Goal: Task Accomplishment & Management: Manage account settings

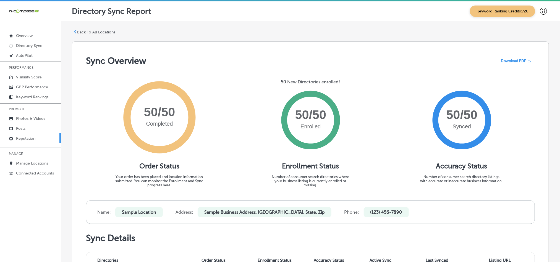
click at [29, 140] on p "Reputation" at bounding box center [25, 138] width 19 height 5
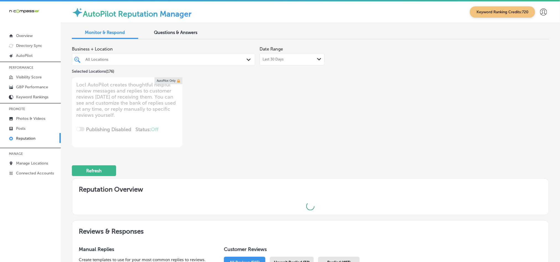
type textarea "x"
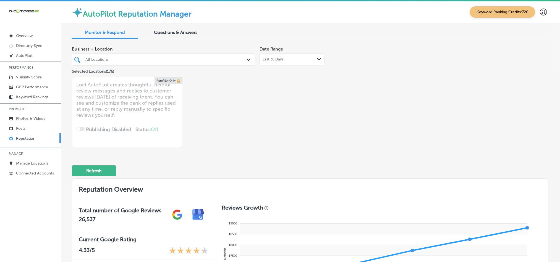
click at [238, 59] on div "All Locations" at bounding box center [166, 59] width 162 height 5
click at [28, 161] on p "Manage Locations" at bounding box center [32, 163] width 32 height 5
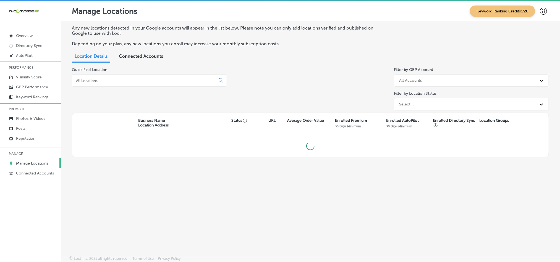
click at [102, 77] on div at bounding box center [149, 80] width 155 height 12
click at [102, 83] on input at bounding box center [145, 80] width 139 height 5
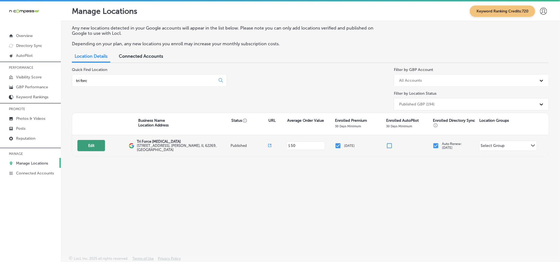
type input "tri forc"
click at [95, 142] on button "Edit" at bounding box center [91, 145] width 28 height 11
select select "US"
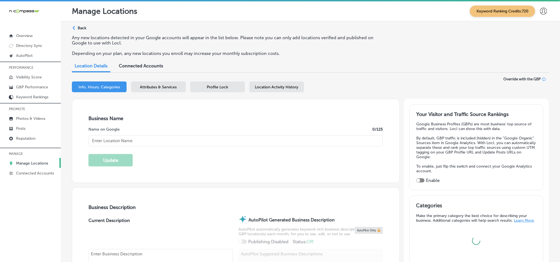
type input "Tri Force [MEDICAL_DATA]"
type input "[STREET_ADDRESS]"
type input "[PERSON_NAME]"
type input "62269"
type input "US"
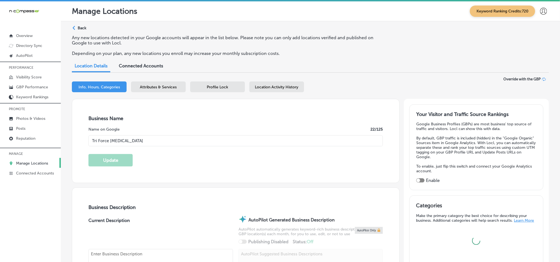
type input "[URL][DOMAIN_NAME]"
checkbox input "true"
type textarea "Tri Force [MEDICAL_DATA] in [PERSON_NAME], [GEOGRAPHIC_DATA], provides expert c…"
type input "[PHONE_NUMBER]"
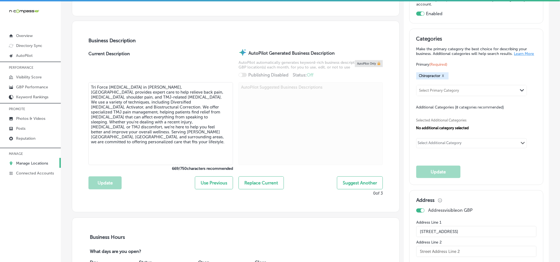
scroll to position [166, 0]
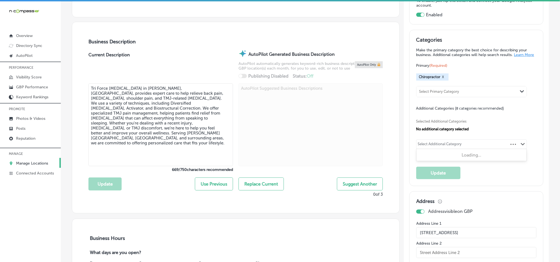
click at [439, 146] on div "Select Additional Category" at bounding box center [440, 145] width 44 height 6
paste input "Relieve Your Back Pain"
drag, startPoint x: 437, startPoint y: 148, endPoint x: 354, endPoint y: 148, distance: 83.5
type input "Back Pain"
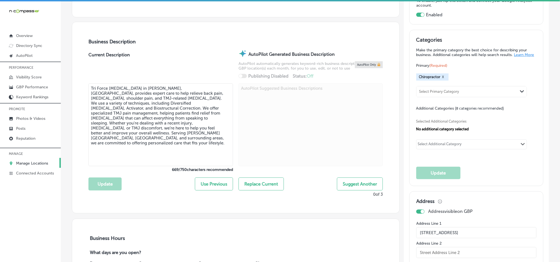
click at [460, 146] on div "Select Additional Category" at bounding box center [440, 145] width 47 height 8
paste input "Injury treatment"
type input "Injury treatment"
click at [436, 147] on div "Select Additional Category" at bounding box center [440, 145] width 44 height 6
paste input "TMJ treatment"
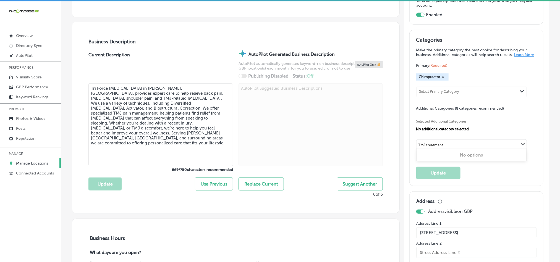
type input "TMJ treatment"
click at [432, 145] on div "Select Additional Category" at bounding box center [440, 145] width 44 height 6
paste input "treatment"
type input "t"
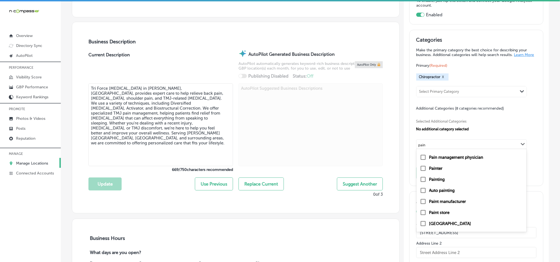
scroll to position [0, 0]
type input "pain"
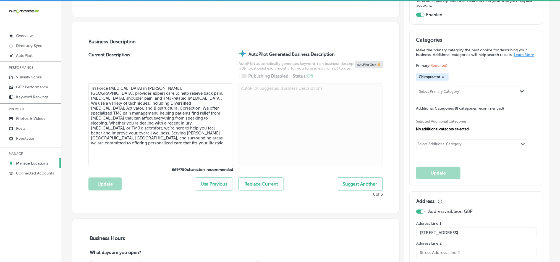
click at [519, 127] on div "Selected Additional Categories No additional category selected" at bounding box center [477, 124] width 120 height 13
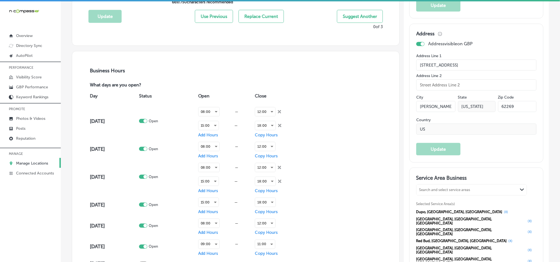
scroll to position [415, 0]
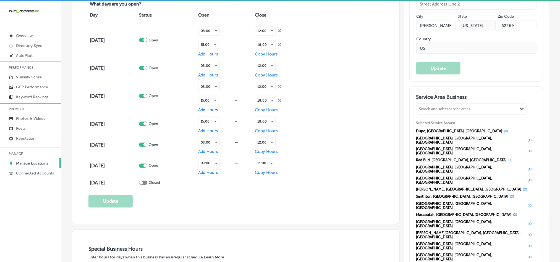
click at [28, 87] on p "GBP Performance" at bounding box center [32, 87] width 32 height 5
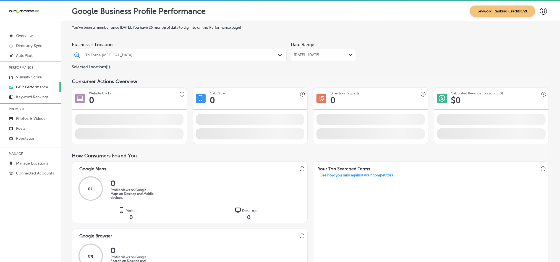
click at [316, 52] on div "[DATE] - [DATE] Path Created with Sketch." at bounding box center [323, 55] width 65 height 12
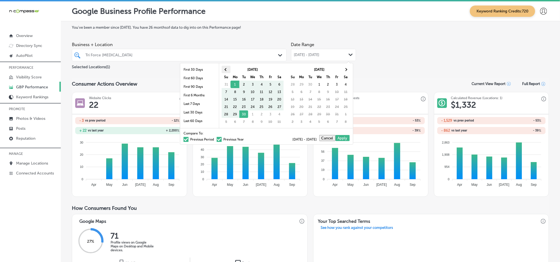
click at [222, 71] on th at bounding box center [226, 69] width 9 height 7
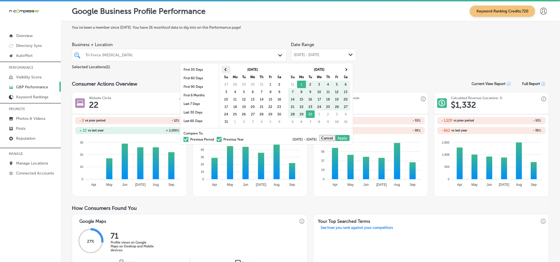
click at [225, 67] on th at bounding box center [226, 69] width 9 height 7
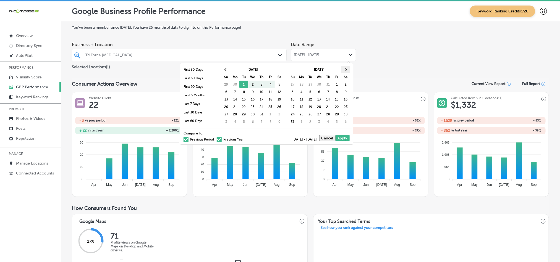
click at [344, 70] on th at bounding box center [346, 69] width 9 height 7
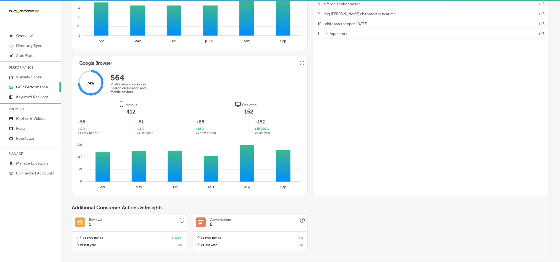
scroll to position [318, 0]
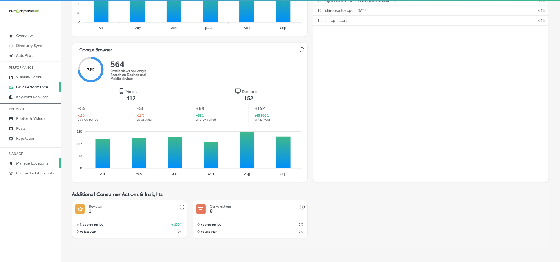
click at [31, 164] on p "Manage Locations" at bounding box center [32, 163] width 32 height 5
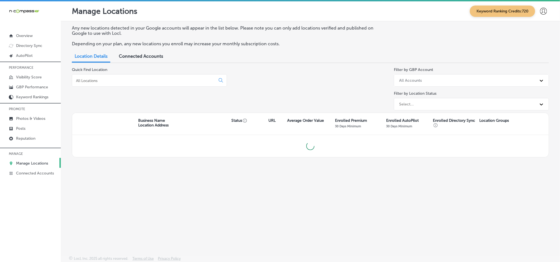
click at [140, 80] on input at bounding box center [145, 80] width 139 height 5
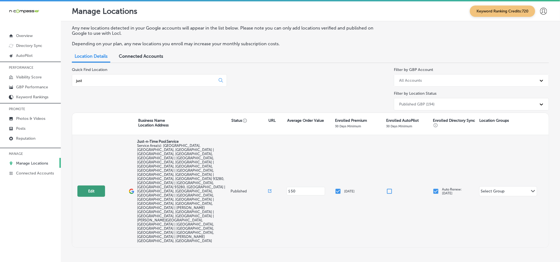
type input "just"
click at [87, 186] on button "Edit" at bounding box center [91, 191] width 28 height 11
select select "US"
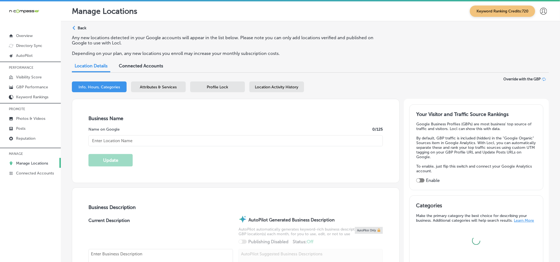
checkbox input "true"
type input "Just-n-Time Pool Service"
type input "[PHONE_NUMBER]"
type input "[URL][DOMAIN_NAME]"
type textarea "Just-N-Time Pool Service is your trusted local pool expert, proudly serving [GE…"
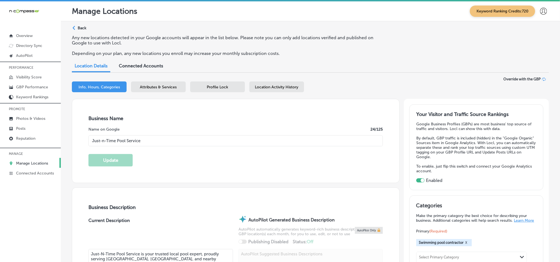
checkbox input "false"
type input "[STREET_ADDRESS]"
type input "Shafter"
type input "93263"
type input "US"
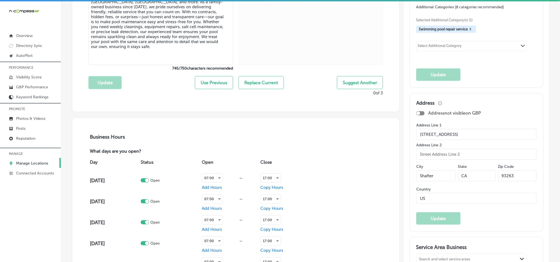
scroll to position [262, 0]
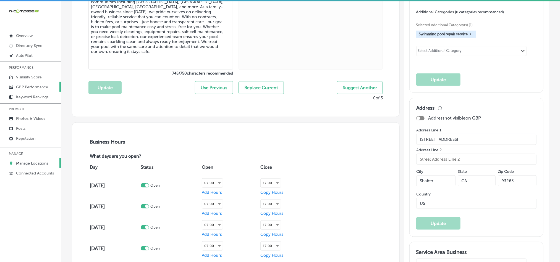
click at [29, 89] on p "GBP Performance" at bounding box center [32, 87] width 32 height 5
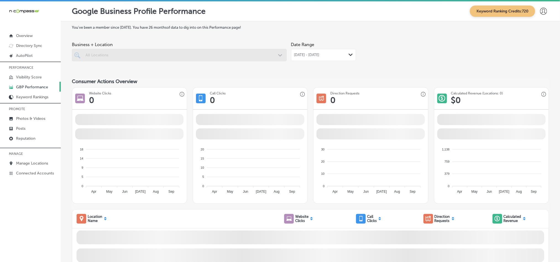
click at [316, 55] on span "[DATE] - [DATE]" at bounding box center [306, 55] width 25 height 4
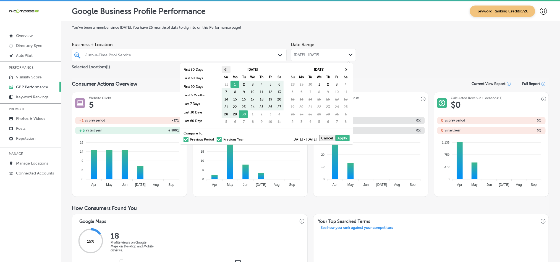
click at [225, 69] on span at bounding box center [226, 69] width 3 height 3
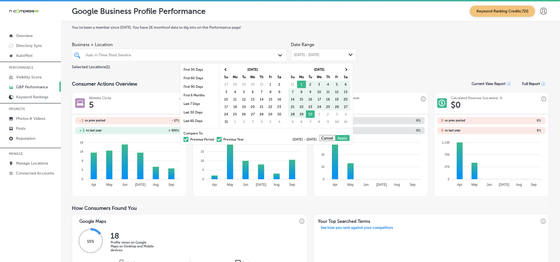
click at [225, 69] on span at bounding box center [226, 69] width 3 height 3
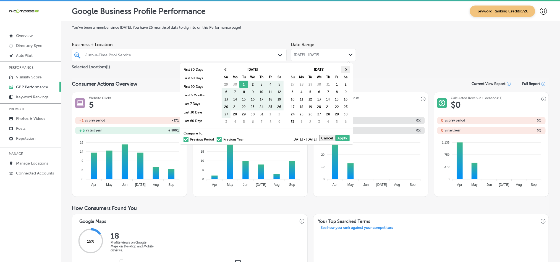
click at [350, 69] on th at bounding box center [346, 69] width 9 height 7
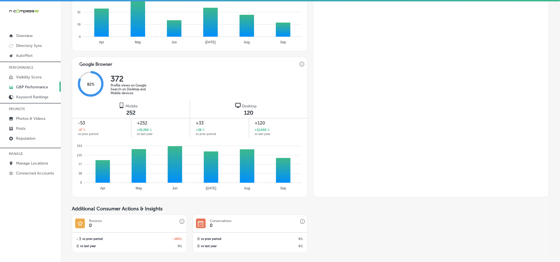
scroll to position [304, 0]
click at [28, 165] on p "Manage Locations" at bounding box center [32, 163] width 32 height 5
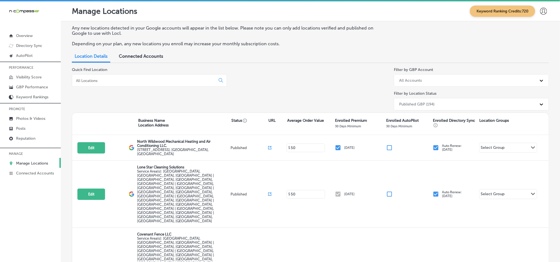
click at [120, 83] on div at bounding box center [149, 80] width 155 height 12
click at [127, 79] on input at bounding box center [145, 80] width 139 height 5
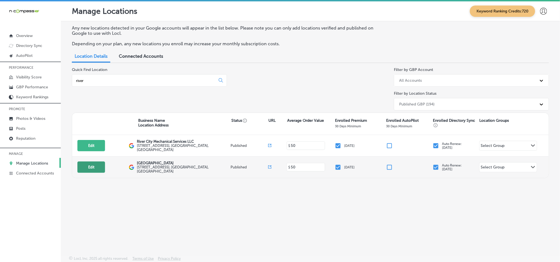
type input "river"
click at [94, 169] on button "Edit" at bounding box center [91, 167] width 28 height 11
select select "US"
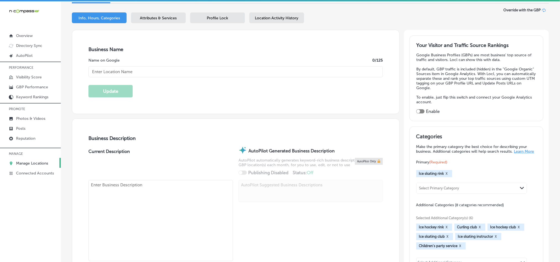
checkbox input "true"
type input "[GEOGRAPHIC_DATA]"
type input "[STREET_ADDRESS]"
type input "[GEOGRAPHIC_DATA]"
type input "81501"
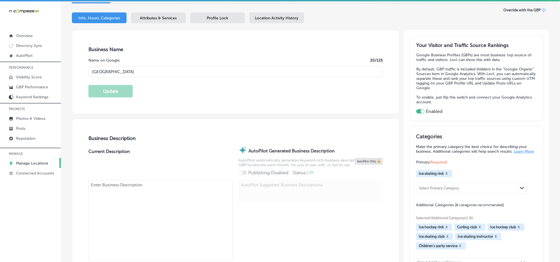
type input "US"
type input "[URL][DOMAIN_NAME]"
type textarea "[GEOGRAPHIC_DATA] is the [GEOGRAPHIC_DATA]’s premier multi-purpose sports facil…"
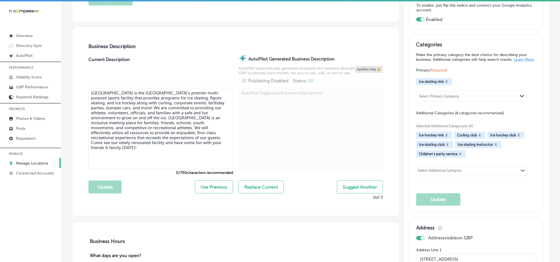
type input "[PHONE_NUMBER]"
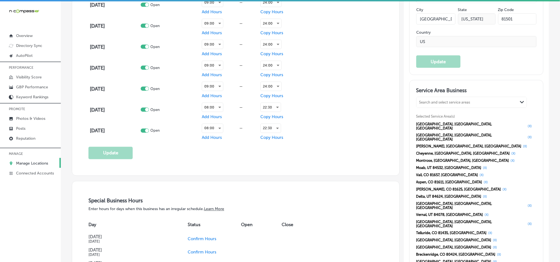
scroll to position [456, 0]
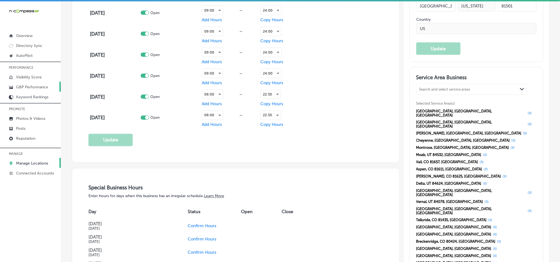
click at [27, 87] on p "GBP Performance" at bounding box center [32, 87] width 32 height 5
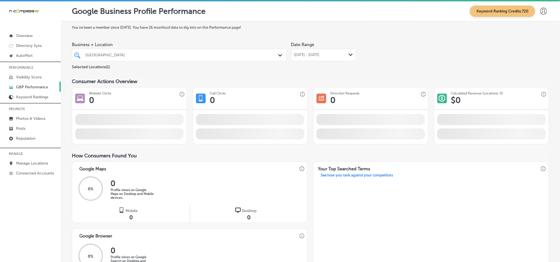
click at [316, 53] on span "[DATE] - [DATE]" at bounding box center [306, 55] width 25 height 4
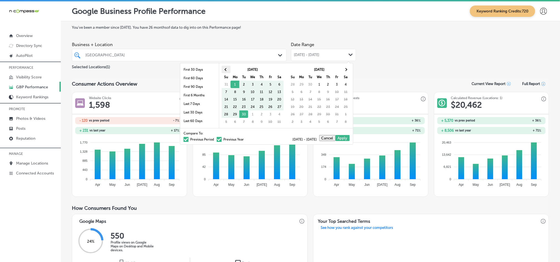
click at [223, 67] on th at bounding box center [226, 69] width 9 height 7
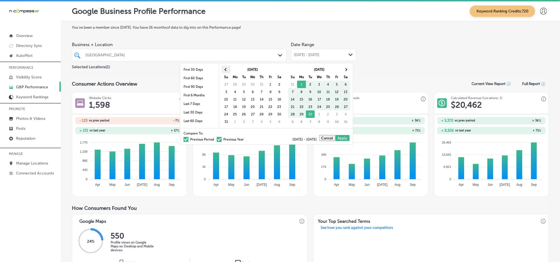
click at [223, 70] on th at bounding box center [226, 69] width 9 height 7
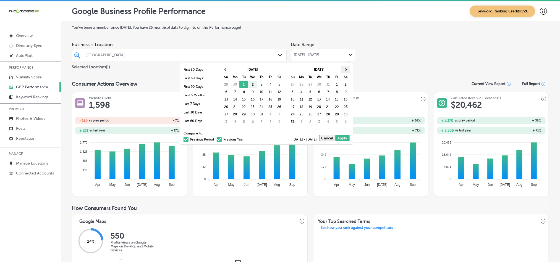
click at [344, 71] on th at bounding box center [346, 69] width 9 height 7
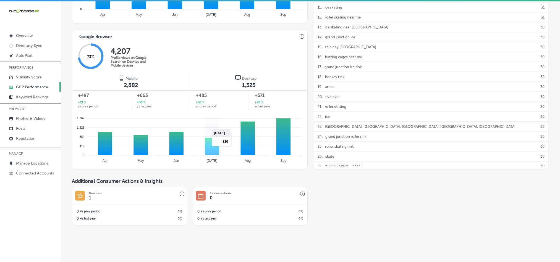
scroll to position [332, 0]
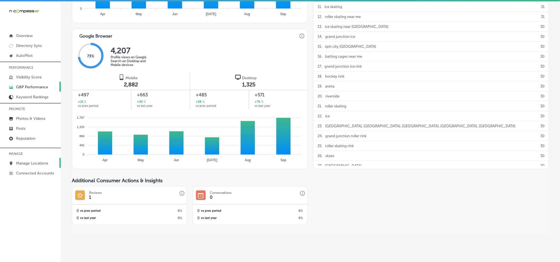
click at [26, 162] on p "Manage Locations" at bounding box center [32, 163] width 32 height 5
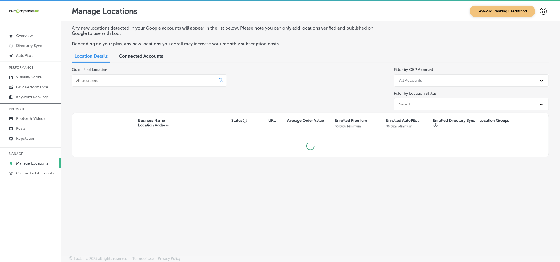
click at [113, 81] on input at bounding box center [145, 80] width 139 height 5
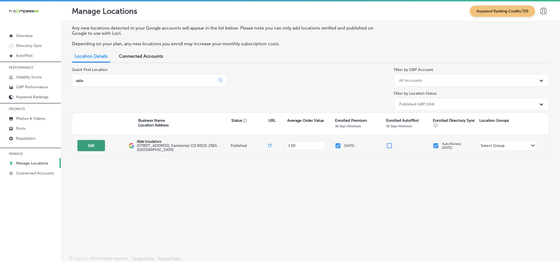
type input "able"
click at [90, 145] on button "Edit" at bounding box center [91, 145] width 28 height 11
select select "US"
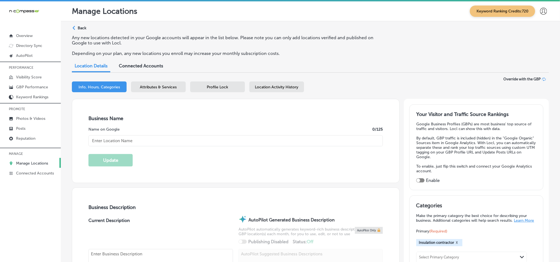
checkbox input "true"
type input "Able Insulators"
type input "[STREET_ADDRESS]"
type input "Centennial"
type input "80121-2360"
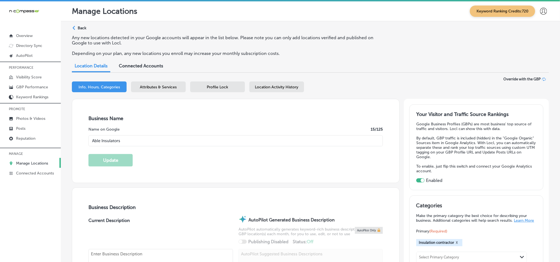
type input "US"
type input "[URL][DOMAIN_NAME]"
type textarea "Able Insulators is your trusted partner for top-quality insulation services thr…"
type input "[PHONE_NUMBER]"
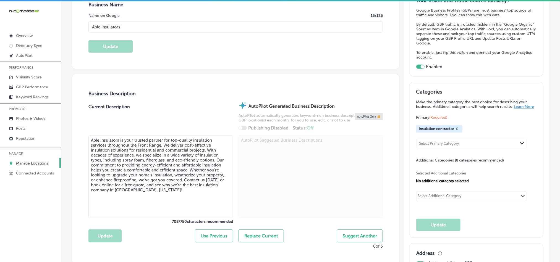
scroll to position [138, 0]
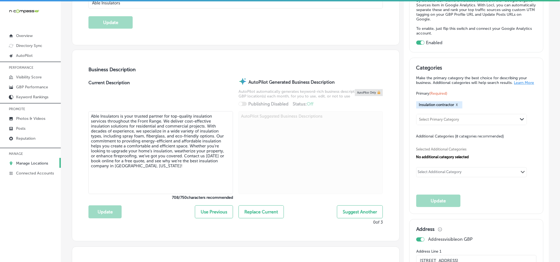
drag, startPoint x: 379, startPoint y: 250, endPoint x: 418, endPoint y: 226, distance: 45.1
click at [424, 175] on div "Select Additional Category" at bounding box center [440, 173] width 44 height 6
paste input "Insulation Contractor"
type input "Insulation Contractor"
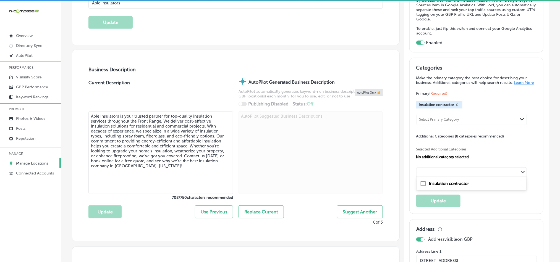
click at [369, 188] on div at bounding box center [311, 153] width 145 height 84
click at [429, 122] on div "Select Primary Category" at bounding box center [440, 120] width 40 height 4
paste input "Insulation Supplier"
type input "Insulation Supplier"
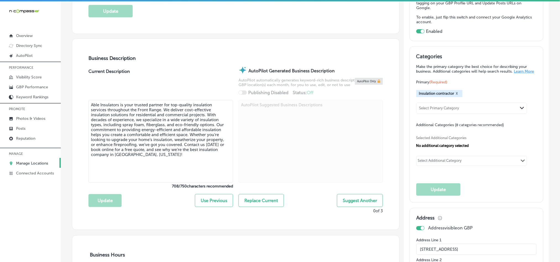
scroll to position [166, 0]
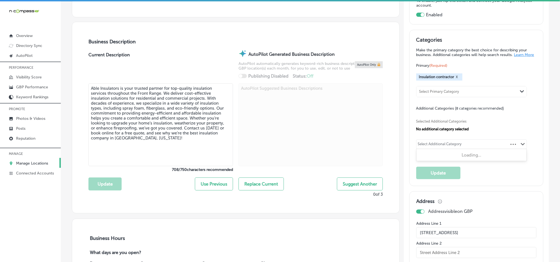
click at [429, 146] on div "Select Additional Category" at bounding box center [440, 145] width 44 height 6
paste input "Insulation Supplier"
type input "Insulation Supplier"
click at [444, 149] on div "Select Additional Category" at bounding box center [440, 145] width 44 height 6
paste input "Home Improvement Contractor"
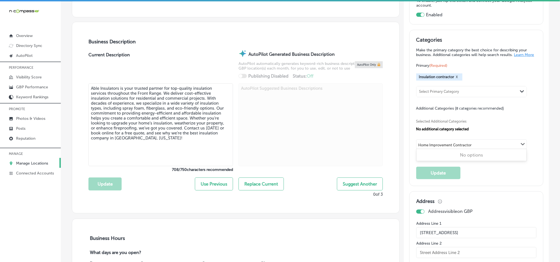
drag, startPoint x: 449, startPoint y: 149, endPoint x: 490, endPoint y: 149, distance: 41.5
click at [490, 149] on div "Home Improvement Contractor Home Improvement Contractor Path Created with Sketc…" at bounding box center [472, 144] width 110 height 9
type input "Home Improvement"
click at [368, 150] on div at bounding box center [311, 126] width 145 height 84
click at [423, 145] on div "Select Additional Category" at bounding box center [440, 145] width 44 height 6
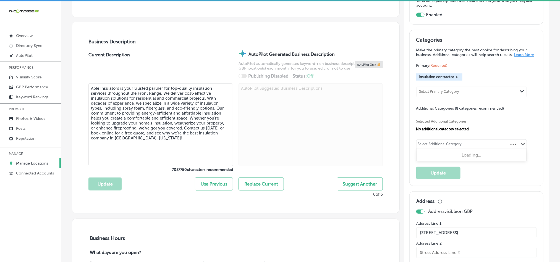
paste input "Building Materials Supplier"
click at [420, 159] on input "checkbox" at bounding box center [423, 156] width 7 height 7
type input "Building Materials Supplier"
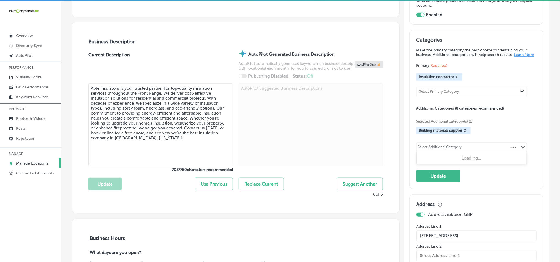
click at [434, 150] on div "Select Additional Category" at bounding box center [440, 148] width 44 height 6
paste input "Insulation Supplier"
type input "Insulation Supplier"
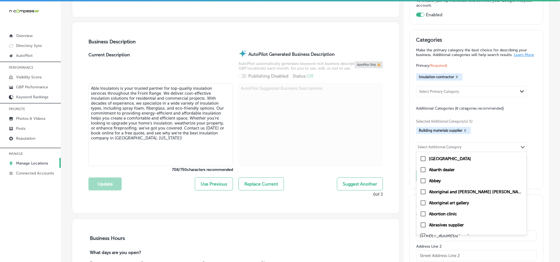
click at [426, 149] on div "Select Additional Category" at bounding box center [440, 148] width 44 height 6
paste input "Cellulose Insulation Service"
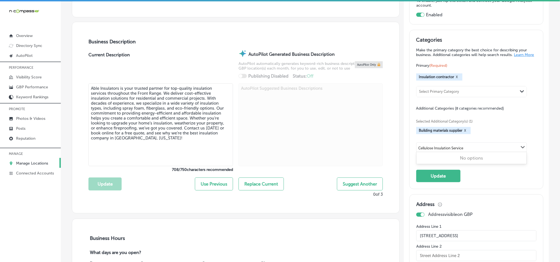
drag, startPoint x: 432, startPoint y: 152, endPoint x: 374, endPoint y: 157, distance: 57.7
type input "Insulation Service"
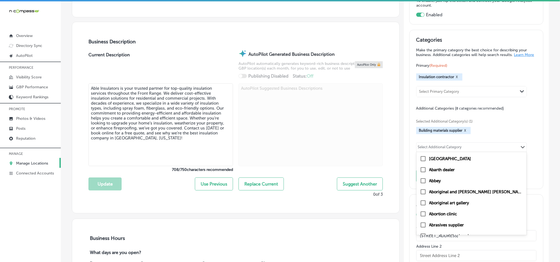
click at [433, 151] on div "Select Additional Category" at bounding box center [440, 148] width 44 height 6
paste input "Fiberglass Insulation Service"
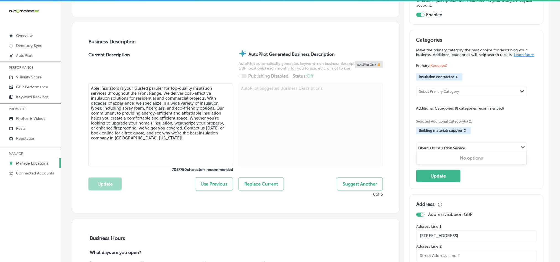
type input "Fiberglass Insulation Service"
click at [382, 150] on div "Business Description Current Description Able Insulators is your trusted partne…" at bounding box center [235, 117] width 327 height 191
click at [424, 152] on div "Select Additional Category" at bounding box center [440, 148] width 44 height 6
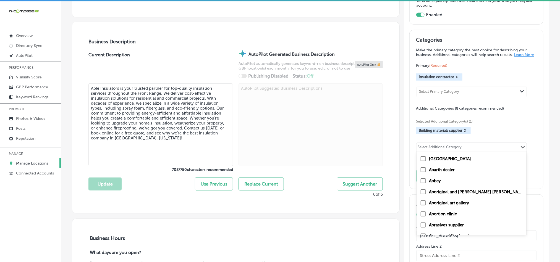
paste input "Insulation Service"
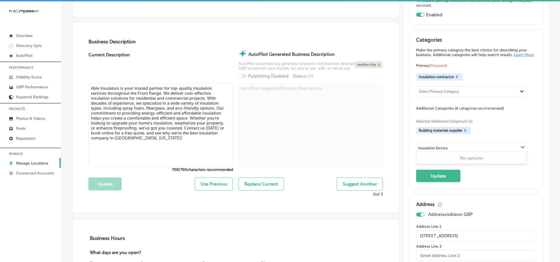
type input "Insulation Service"
click at [389, 152] on div "Business Description Current Description Able Insulators is your trusted partne…" at bounding box center [235, 117] width 327 height 191
click at [423, 178] on button "Update" at bounding box center [439, 176] width 44 height 12
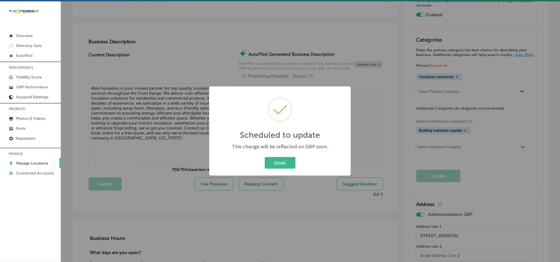
scroll to position [166, 0]
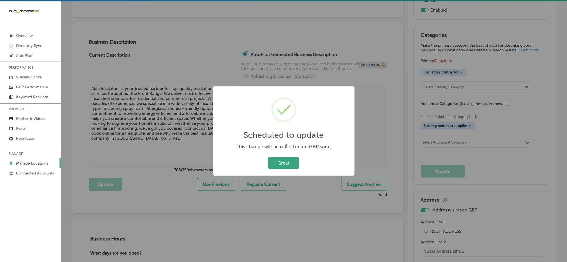
click at [284, 162] on button "Great" at bounding box center [283, 162] width 31 height 11
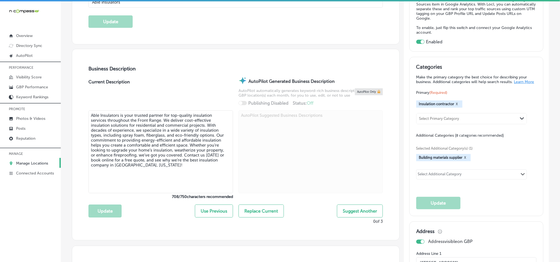
scroll to position [138, 0]
click at [24, 163] on p "Manage Locations" at bounding box center [32, 163] width 32 height 5
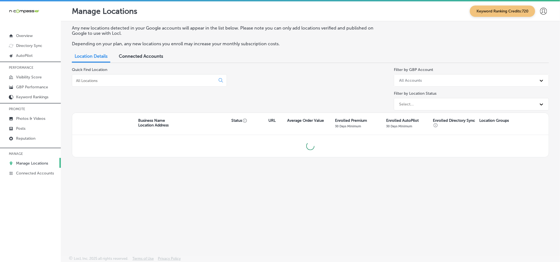
drag, startPoint x: 148, startPoint y: 79, endPoint x: 158, endPoint y: 91, distance: 15.5
click at [148, 79] on input at bounding box center [145, 80] width 139 height 5
click at [161, 79] on input at bounding box center [145, 80] width 139 height 5
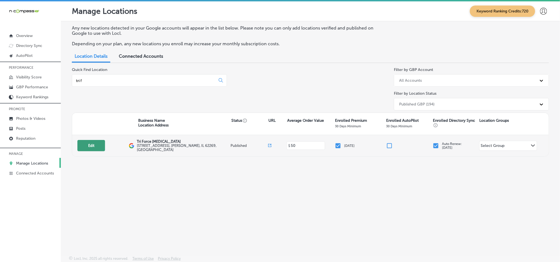
type input "tri f"
click at [86, 146] on button "Edit" at bounding box center [91, 145] width 28 height 11
select select "US"
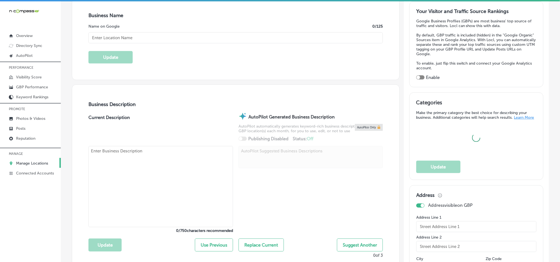
type input "Tri Force [MEDICAL_DATA]"
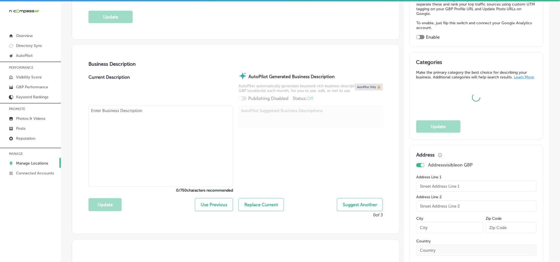
scroll to position [152, 0]
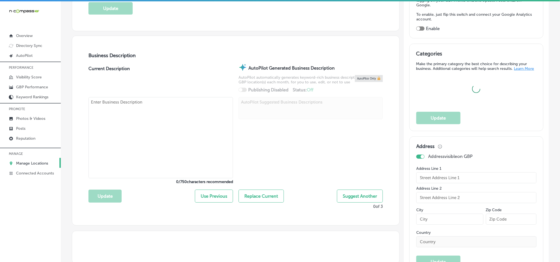
type input "[STREET_ADDRESS]"
type input "[PERSON_NAME]"
type input "62269"
type input "US"
type input "[URL][DOMAIN_NAME]"
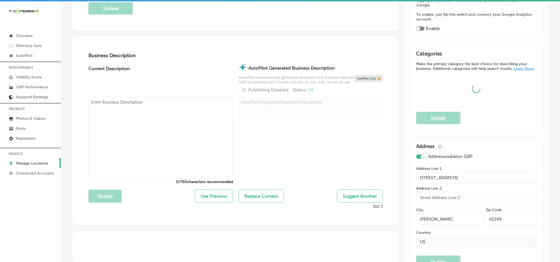
checkbox input "true"
type textarea "Tri Force [MEDICAL_DATA] in [PERSON_NAME], [GEOGRAPHIC_DATA], provides expert c…"
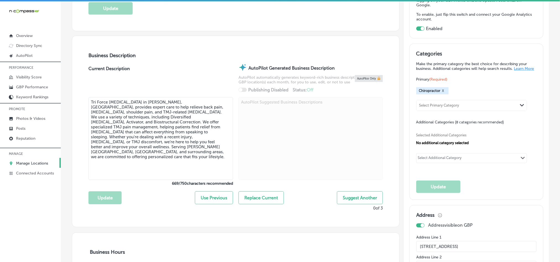
type input "[PHONE_NUMBER]"
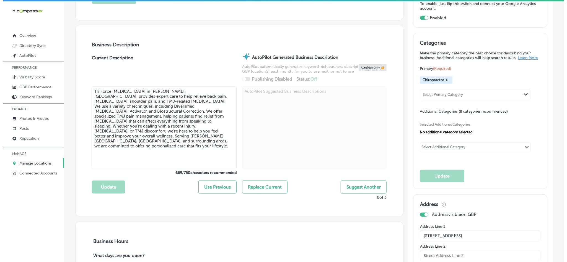
scroll to position [166, 0]
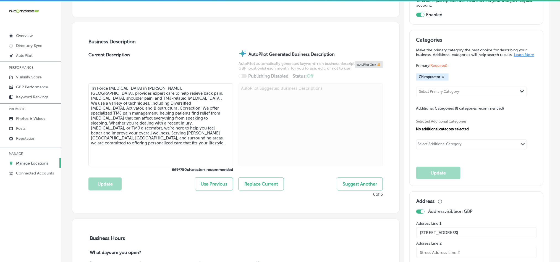
click at [443, 149] on div "Select Additional Category" at bounding box center [440, 145] width 44 height 6
paste input "[MEDICAL_DATA] Clinic"
type input "[MEDICAL_DATA] Clinic"
click at [457, 149] on div "Select Additional Category" at bounding box center [440, 145] width 44 height 6
paste input "Sports Medicine Clinic"
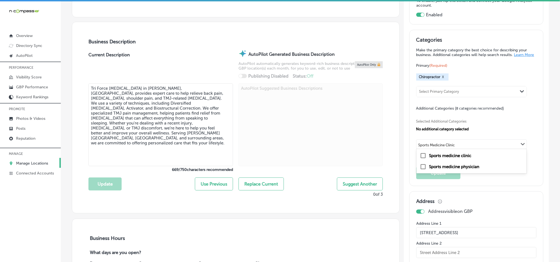
click at [420, 159] on input "checkbox" at bounding box center [423, 156] width 7 height 7
type input "Sports Medicine Clinic"
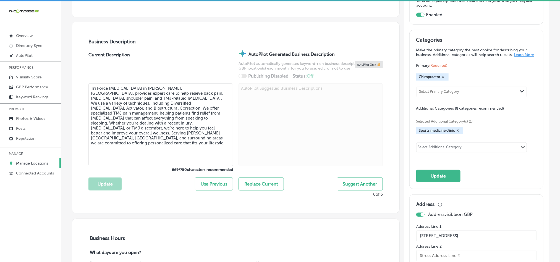
click at [445, 150] on div "Select Additional Category" at bounding box center [440, 148] width 44 height 6
paste input "Physical Therapist"
click at [420, 162] on input "checkbox" at bounding box center [423, 159] width 7 height 7
type input "Physical Therapist"
click at [448, 152] on div "Select Additional Category" at bounding box center [440, 148] width 44 height 6
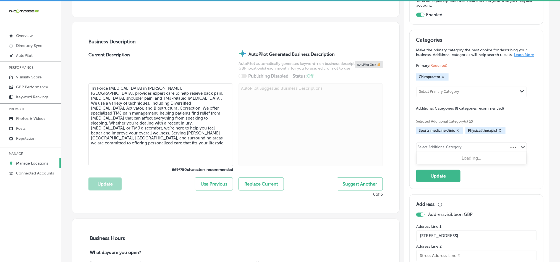
paste input "Pain Management Clinic"
click at [420, 161] on input "checkbox" at bounding box center [423, 159] width 7 height 7
type input "Pain Management Clinic"
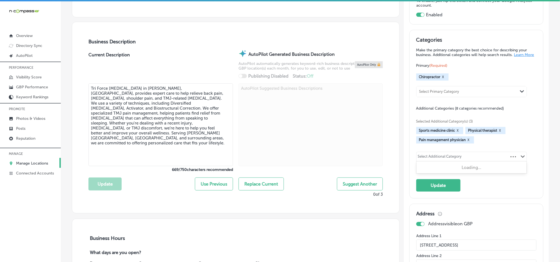
click at [436, 157] on div "Select Additional Category Path Created with Sketch." at bounding box center [472, 156] width 110 height 9
paste input "Rehabilitation Center"
click at [420, 172] on input "checkbox" at bounding box center [423, 168] width 7 height 7
type input "Rehabilitation Center"
click at [436, 161] on div "Select Additional Category" at bounding box center [440, 158] width 44 height 6
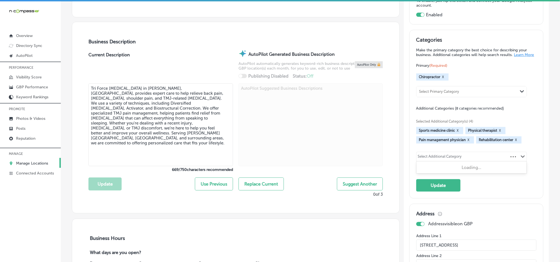
paste input "Wellness Center"
click at [420, 172] on input "checkbox" at bounding box center [423, 168] width 7 height 7
type input "Wellness Center"
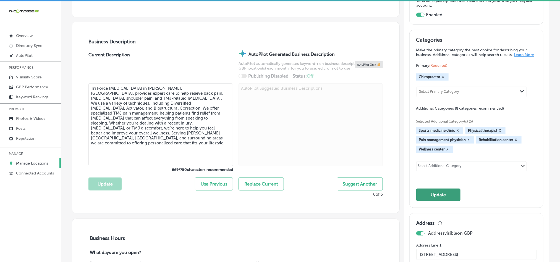
click at [436, 199] on button "Update" at bounding box center [439, 195] width 44 height 12
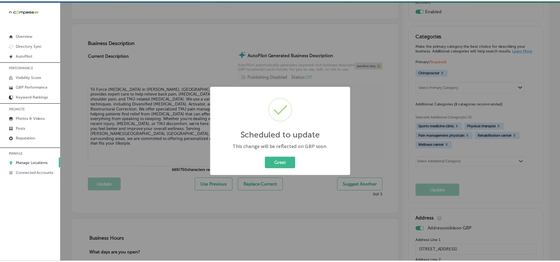
scroll to position [166, 0]
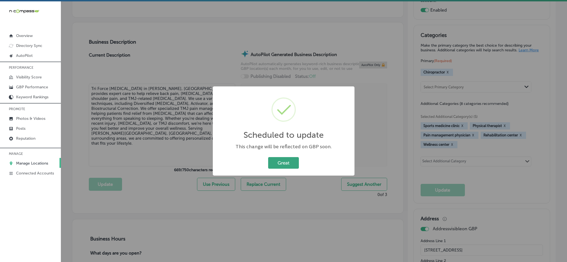
click at [282, 163] on button "Great" at bounding box center [283, 162] width 31 height 11
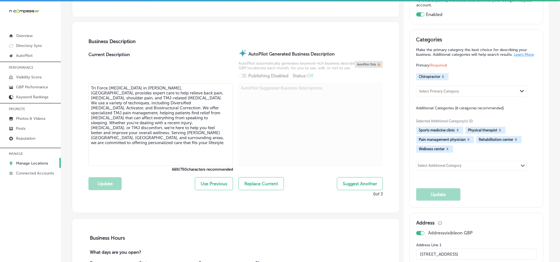
scroll to position [166, 0]
